Goal: Transaction & Acquisition: Purchase product/service

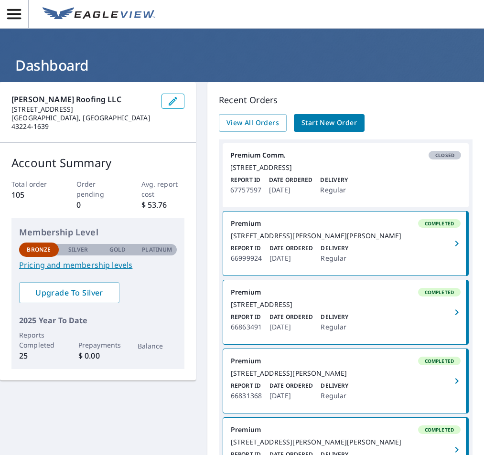
click at [360, 183] on link "Premium Comm. Closed [STREET_ADDRESS] Report ID 67757597 Date Ordered [DATE] De…" at bounding box center [345, 175] width 246 height 64
click at [256, 172] on div "[STREET_ADDRESS]" at bounding box center [345, 167] width 231 height 9
click at [335, 121] on span "Start New Order" at bounding box center [328, 123] width 55 height 12
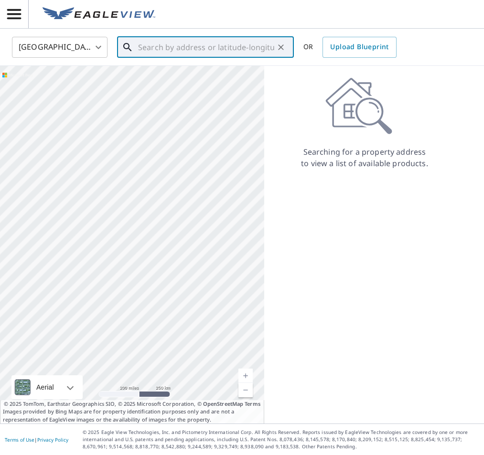
click at [164, 50] on input "text" at bounding box center [206, 47] width 136 height 27
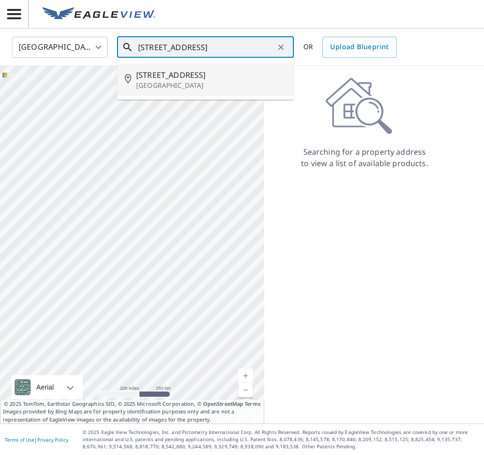
click at [151, 74] on span "[STREET_ADDRESS]" at bounding box center [211, 74] width 150 height 11
type input "[STREET_ADDRESS]"
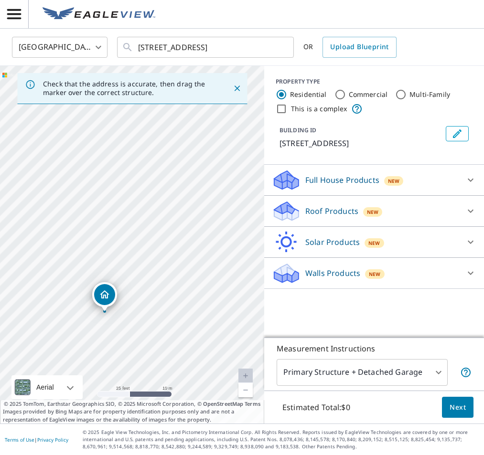
click at [429, 378] on body "LG LG [GEOGRAPHIC_DATA] US ​ [STREET_ADDRESS] ​ OR Upload Blueprint Check that …" at bounding box center [242, 227] width 484 height 455
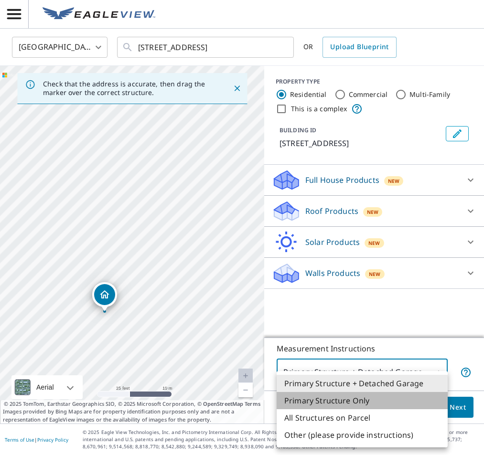
click at [404, 403] on li "Primary Structure Only" at bounding box center [361, 400] width 171 height 17
type input "2"
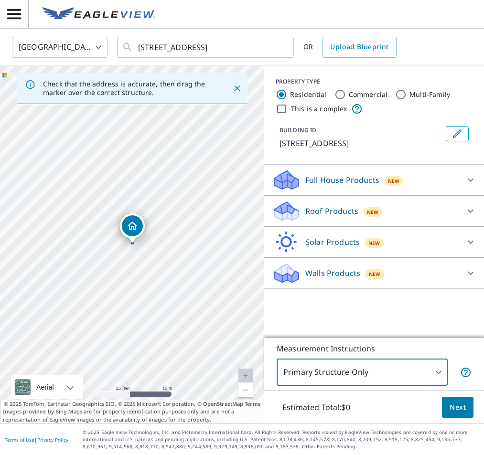
click at [462, 408] on span "Next" at bounding box center [457, 407] width 16 height 12
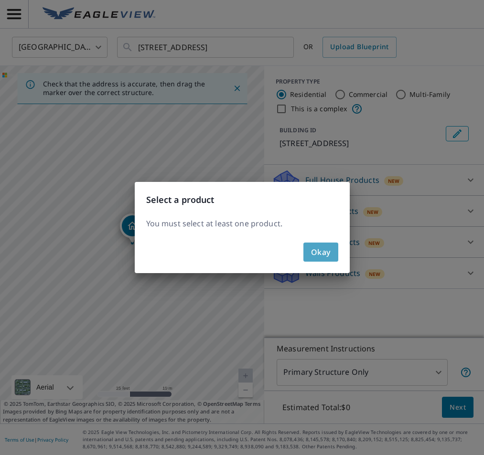
click at [305, 243] on button "Okay" at bounding box center [320, 252] width 35 height 19
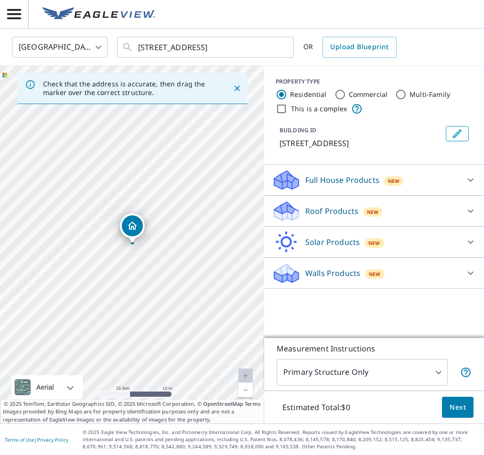
click at [406, 204] on div "Roof Products New" at bounding box center [365, 211] width 187 height 22
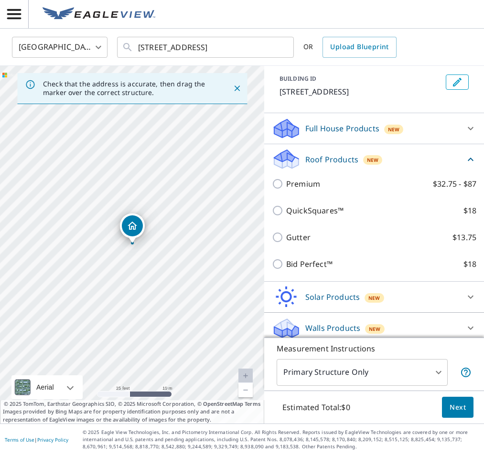
scroll to position [53, 0]
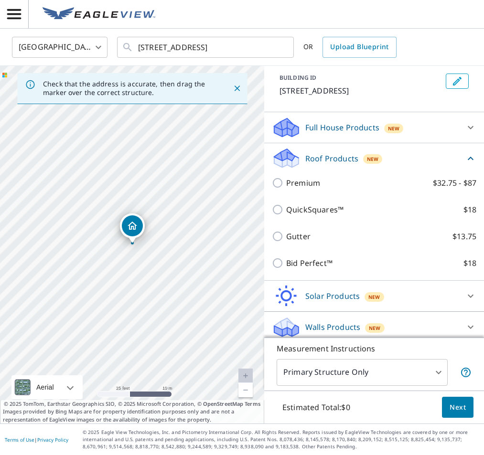
click at [308, 177] on div "Premium $32.75 - $87" at bounding box center [374, 182] width 204 height 27
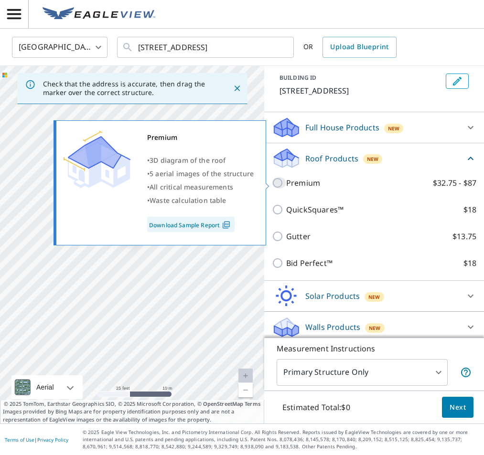
click at [276, 182] on input "Premium $32.75 - $87" at bounding box center [279, 182] width 14 height 11
checkbox input "true"
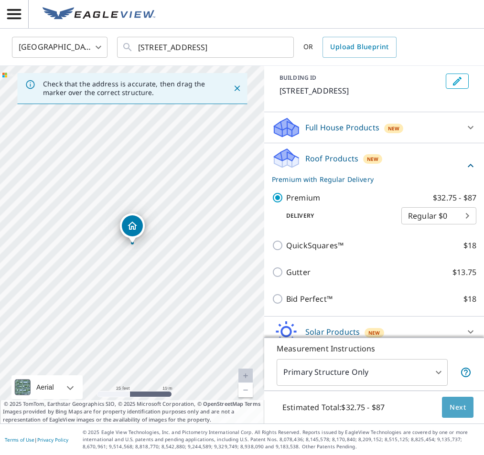
click at [460, 413] on button "Next" at bounding box center [458, 407] width 32 height 21
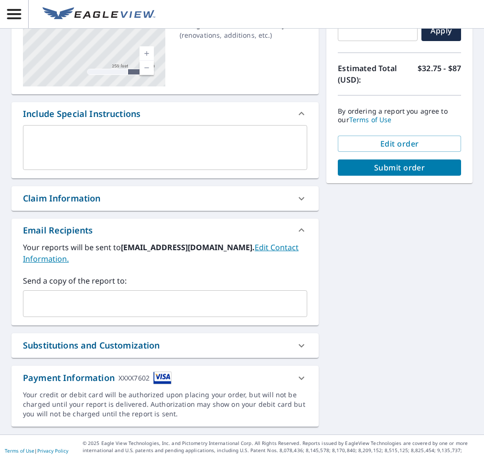
scroll to position [154, 0]
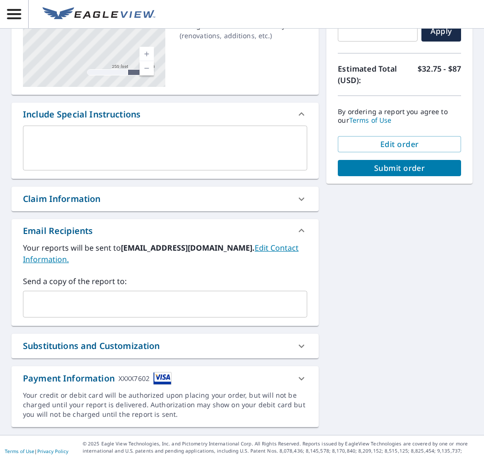
click at [304, 373] on icon at bounding box center [301, 378] width 11 height 11
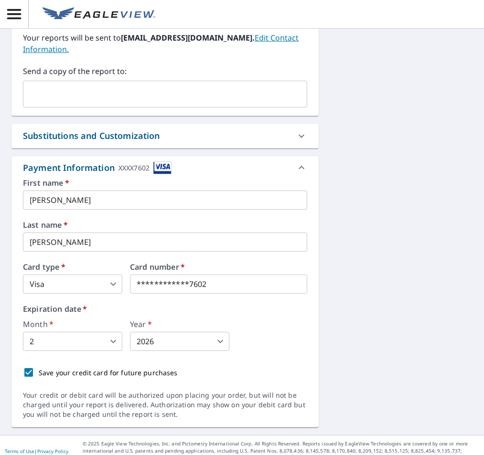
scroll to position [0, 0]
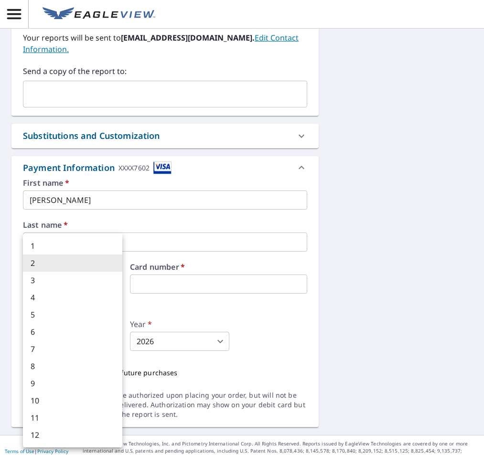
click at [87, 330] on body "LG LG Dashboard / Finalize Order Finalize Order [STREET_ADDRESS] Aerial Road A …" at bounding box center [242, 227] width 484 height 455
click at [239, 311] on div at bounding box center [242, 227] width 484 height 455
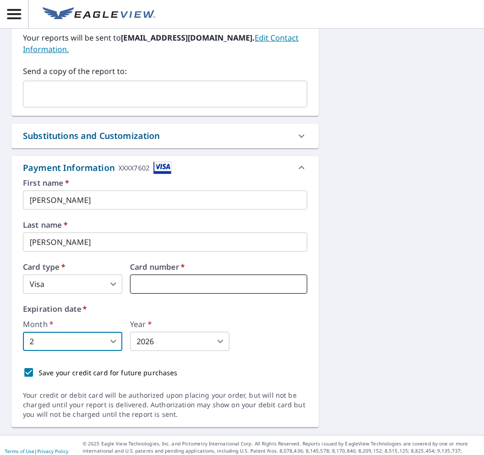
click at [215, 280] on iframe at bounding box center [218, 283] width 177 height 19
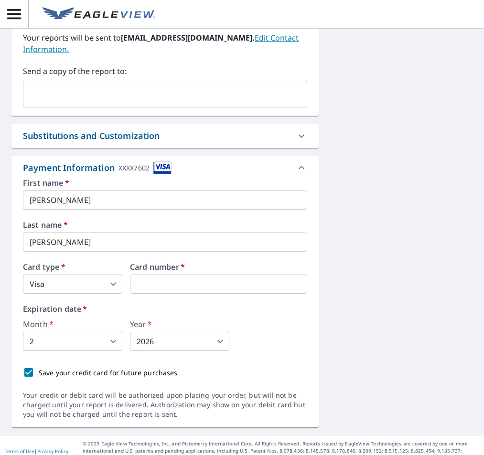
click at [278, 308] on div "Expiration date   * Month   * 2 2 ​ Year   * 2026 2026 ​" at bounding box center [165, 328] width 284 height 46
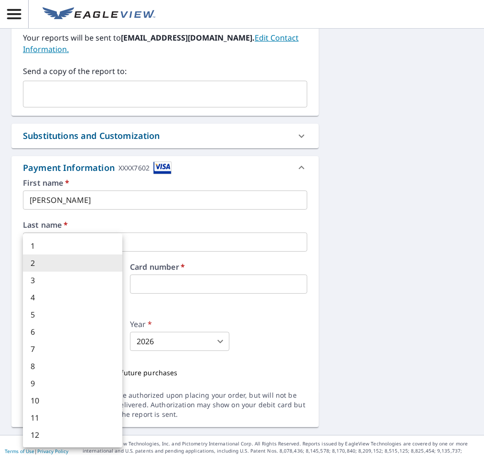
click at [61, 323] on body "LG LG Dashboard / Finalize Order Finalize Order [STREET_ADDRESS] Aerial Road A …" at bounding box center [242, 227] width 484 height 455
click at [64, 283] on li "3" at bounding box center [72, 280] width 99 height 17
type input "3"
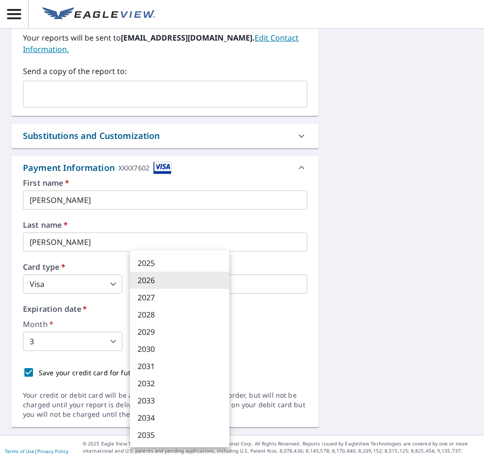
click at [174, 334] on body "LG LG Dashboard / Finalize Order Finalize Order [STREET_ADDRESS] Aerial Road A …" at bounding box center [242, 227] width 484 height 455
click at [171, 317] on li "2028" at bounding box center [179, 314] width 99 height 17
type input "2028"
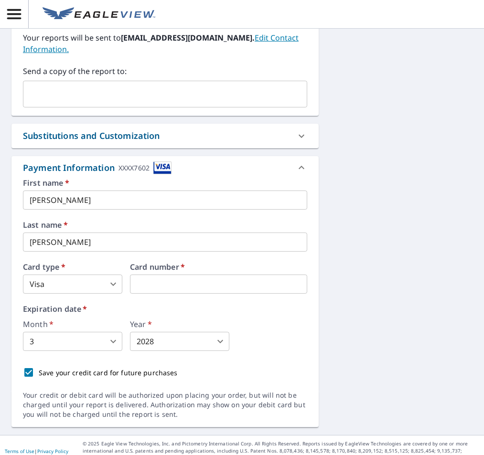
click at [283, 320] on div "Month   * 3 3 ​ Year   * 2028 2028 ​" at bounding box center [165, 335] width 284 height 31
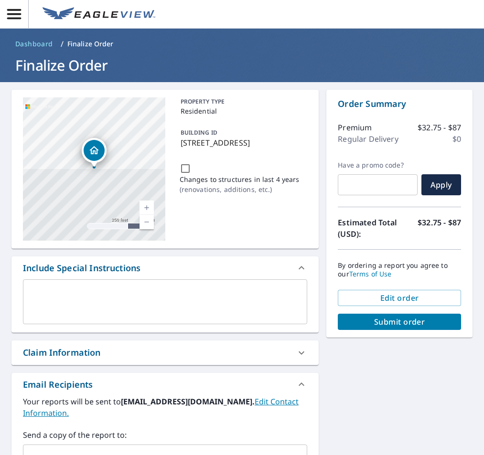
click at [370, 319] on span "Submit order" at bounding box center [399, 322] width 108 height 11
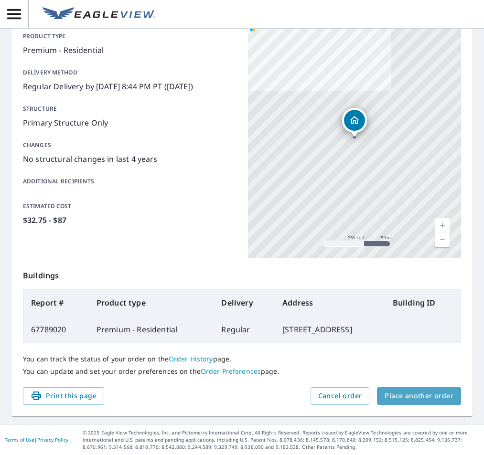
click at [421, 391] on span "Place another order" at bounding box center [418, 396] width 69 height 12
